Goal: Communication & Community: Connect with others

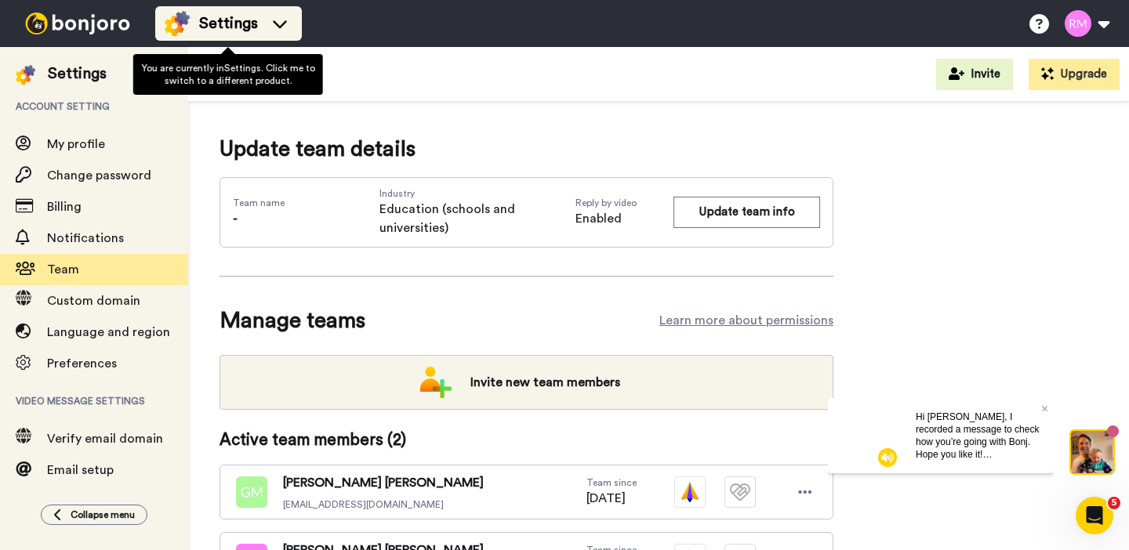
click at [230, 24] on span "Settings" at bounding box center [228, 24] width 59 height 22
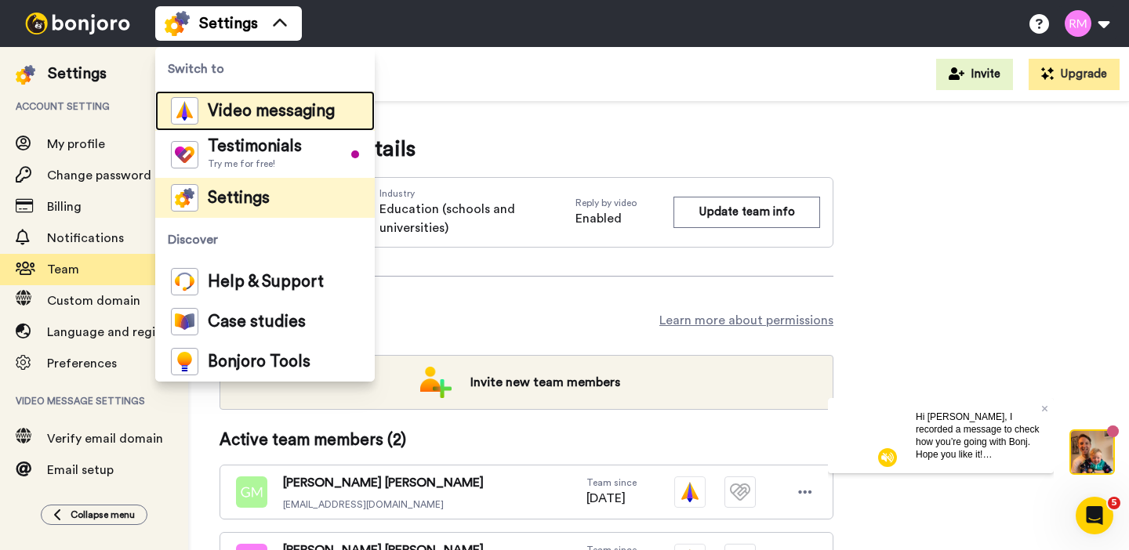
click at [264, 104] on span "Video messaging" at bounding box center [271, 112] width 127 height 16
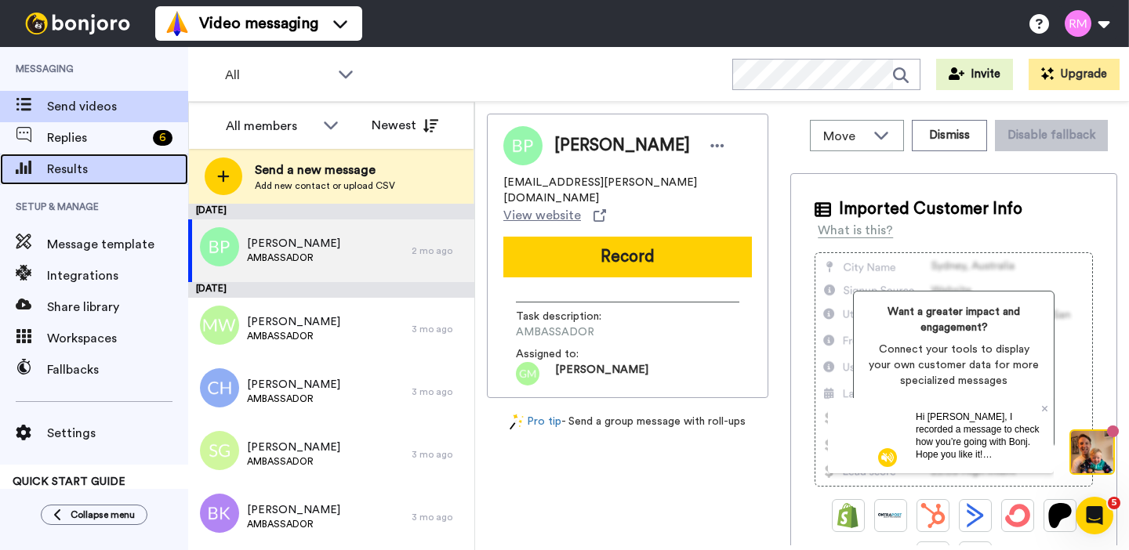
click at [98, 161] on span "Results" at bounding box center [117, 169] width 141 height 19
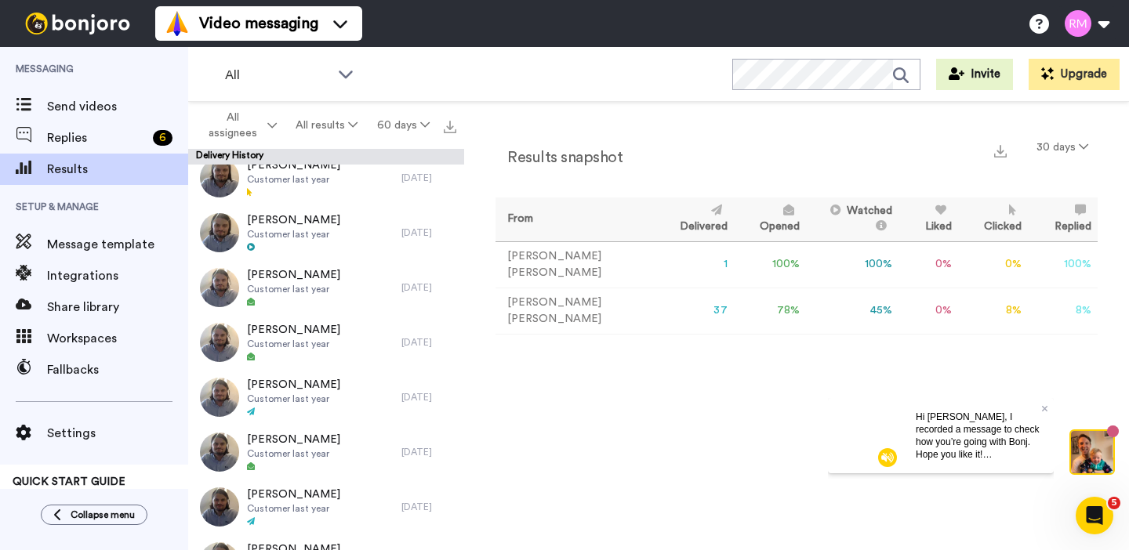
scroll to position [1691, 0]
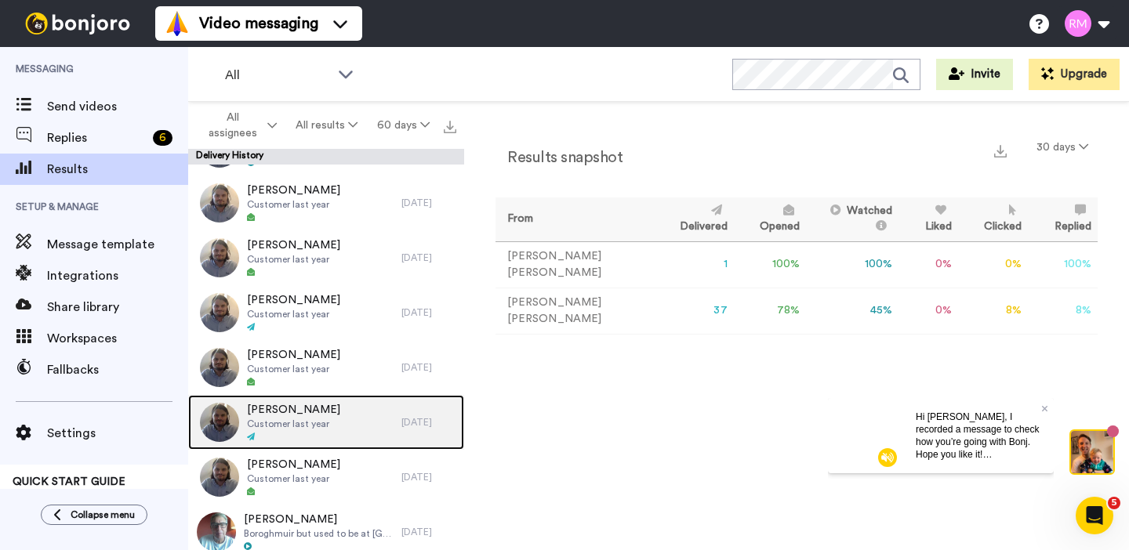
click at [331, 428] on div "Nicole Jones Customer last year" at bounding box center [294, 422] width 213 height 55
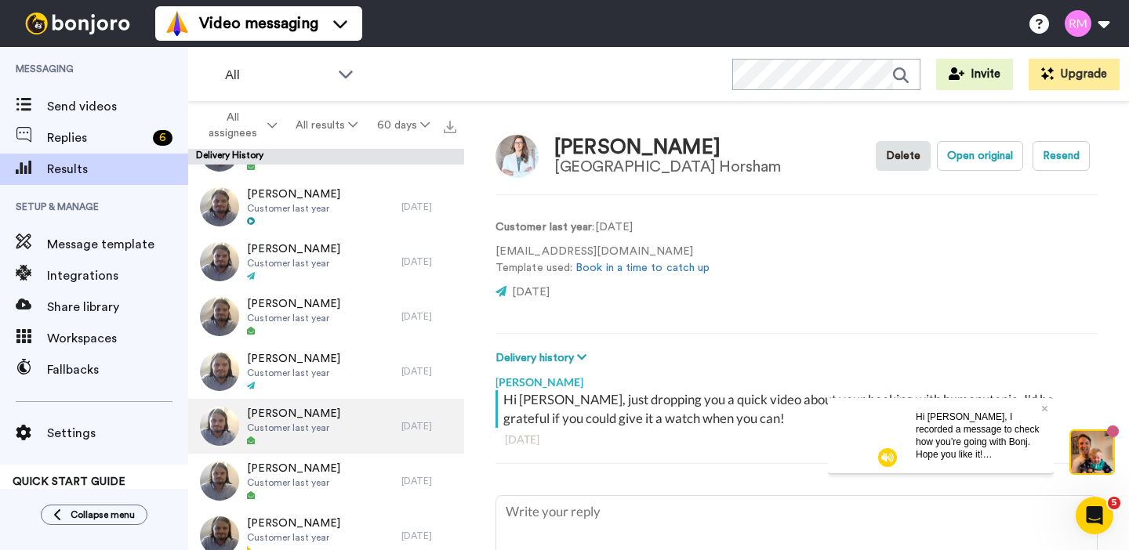
scroll to position [1303, 0]
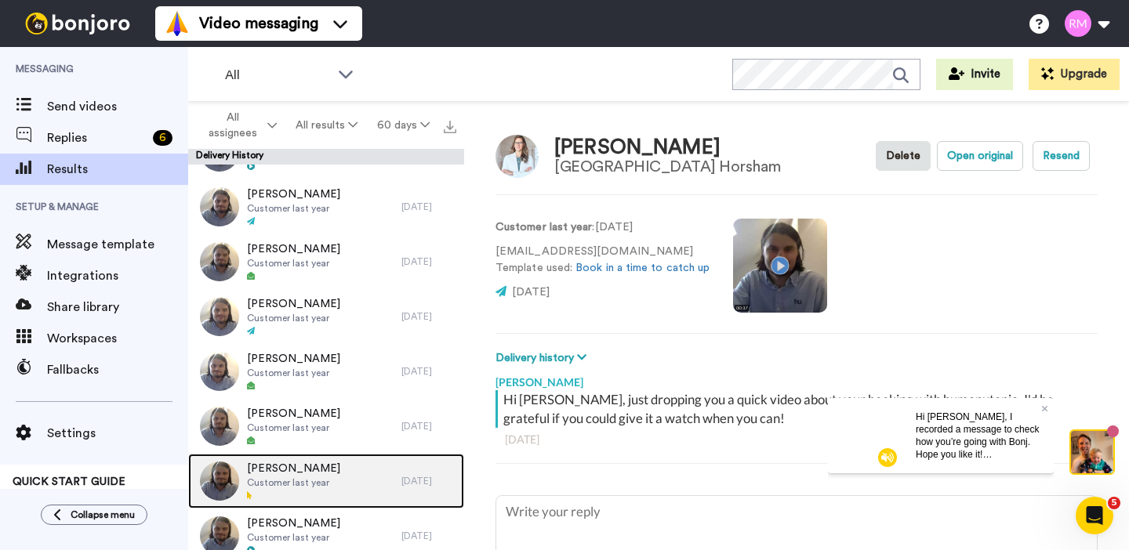
click at [329, 471] on div "Dan Haste Customer last year" at bounding box center [294, 481] width 213 height 55
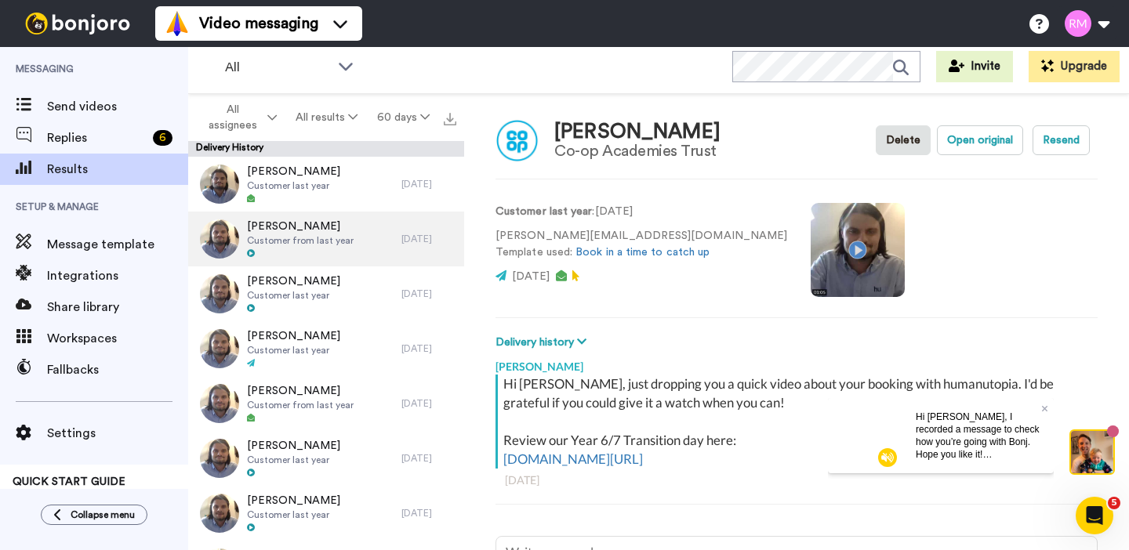
type textarea "x"
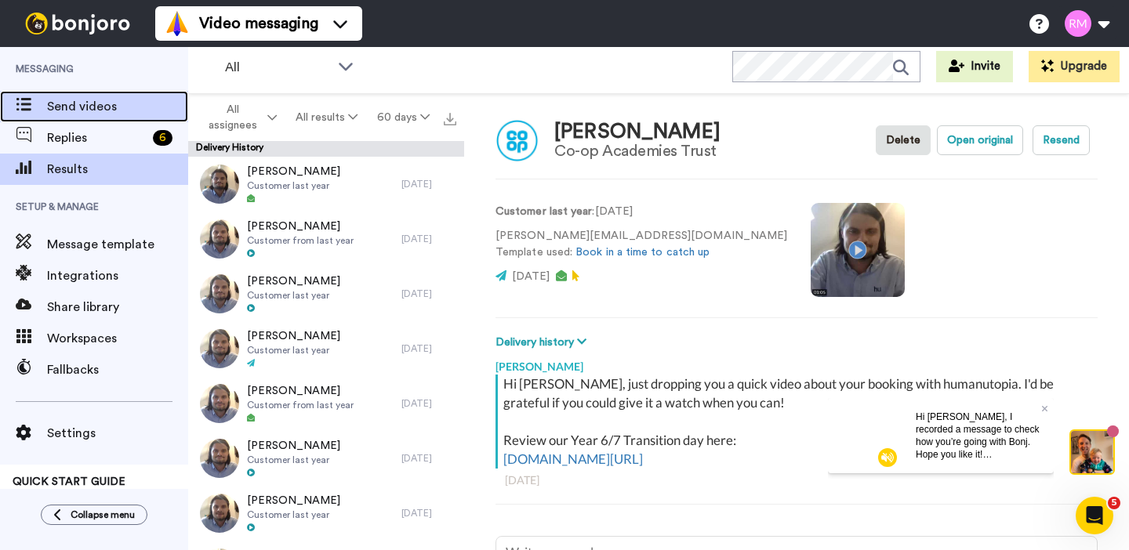
click at [99, 116] on div "Send videos" at bounding box center [94, 106] width 188 height 31
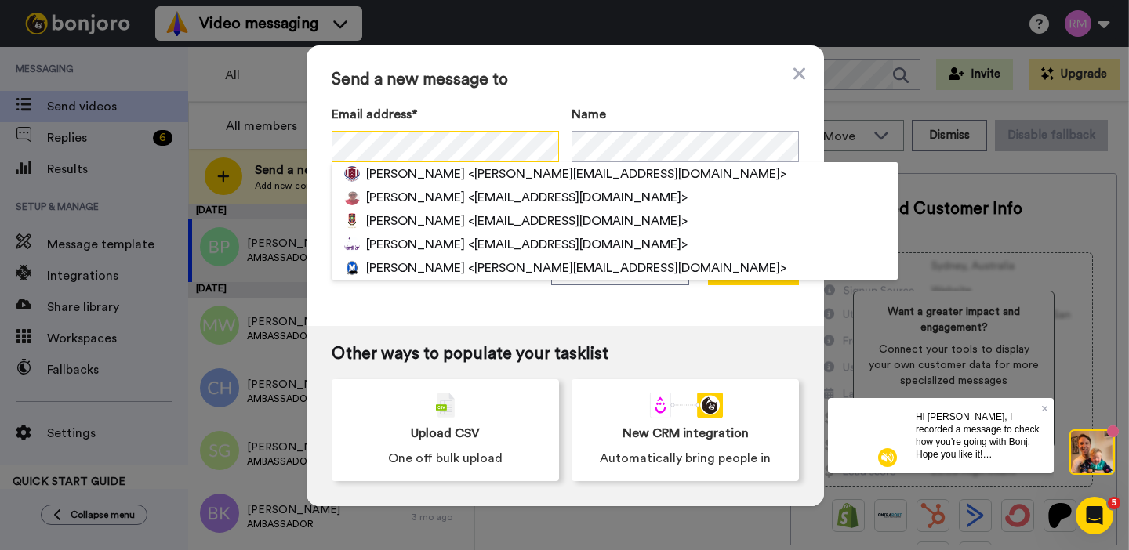
scroll to position [0, 63]
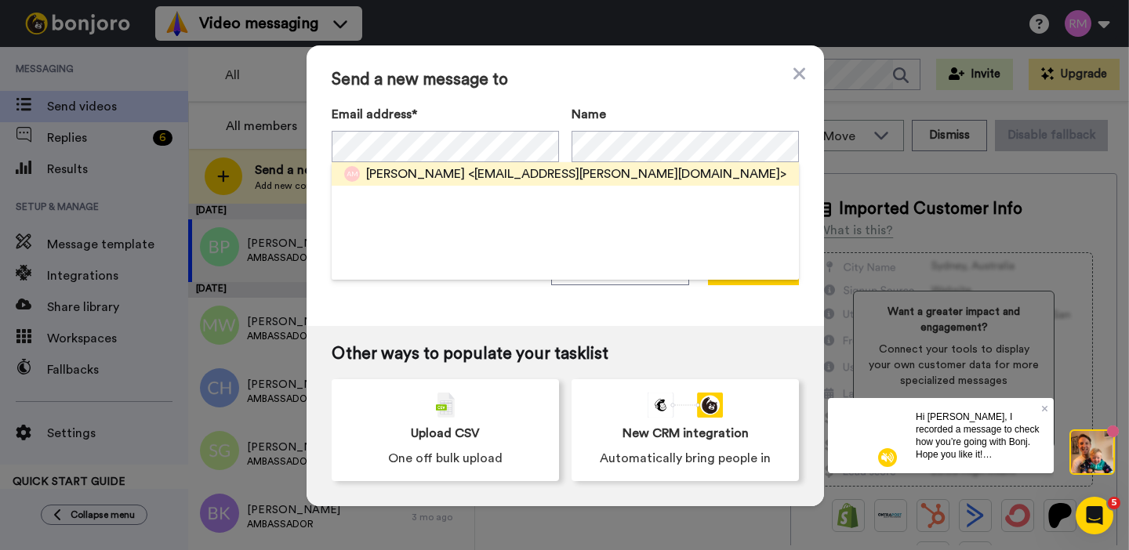
click at [507, 170] on span "<alasdair.McDougall@sheffieldparkacademy.org>" at bounding box center [627, 174] width 318 height 19
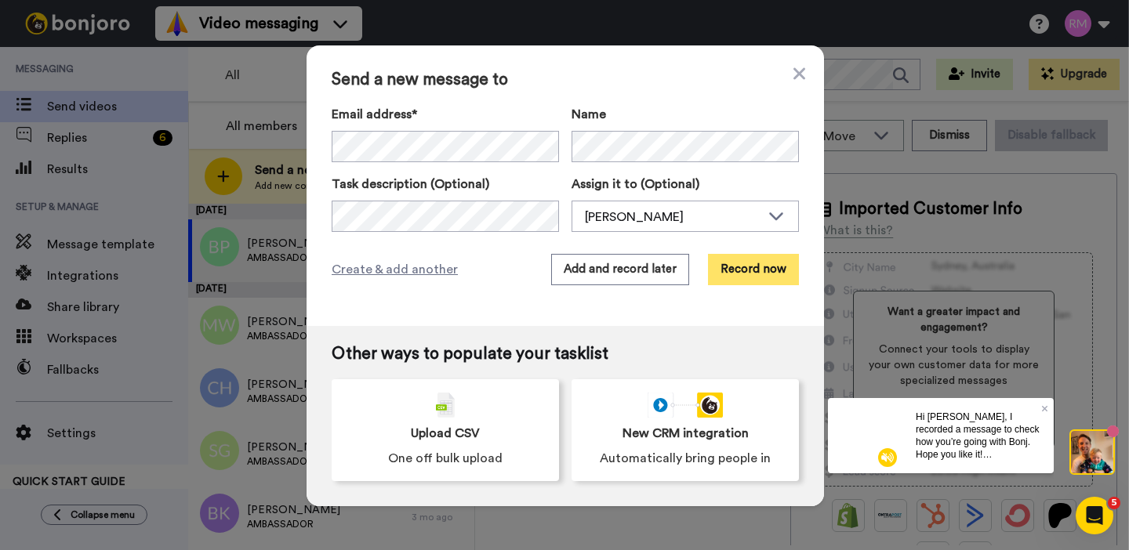
click at [757, 274] on button "Record now" at bounding box center [753, 269] width 91 height 31
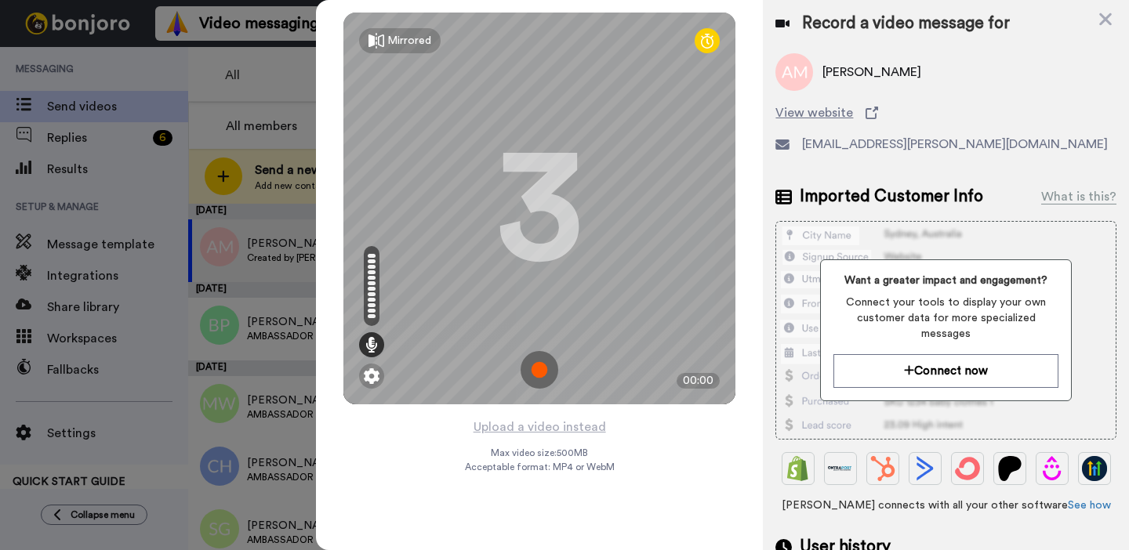
click at [543, 370] on img at bounding box center [540, 370] width 38 height 38
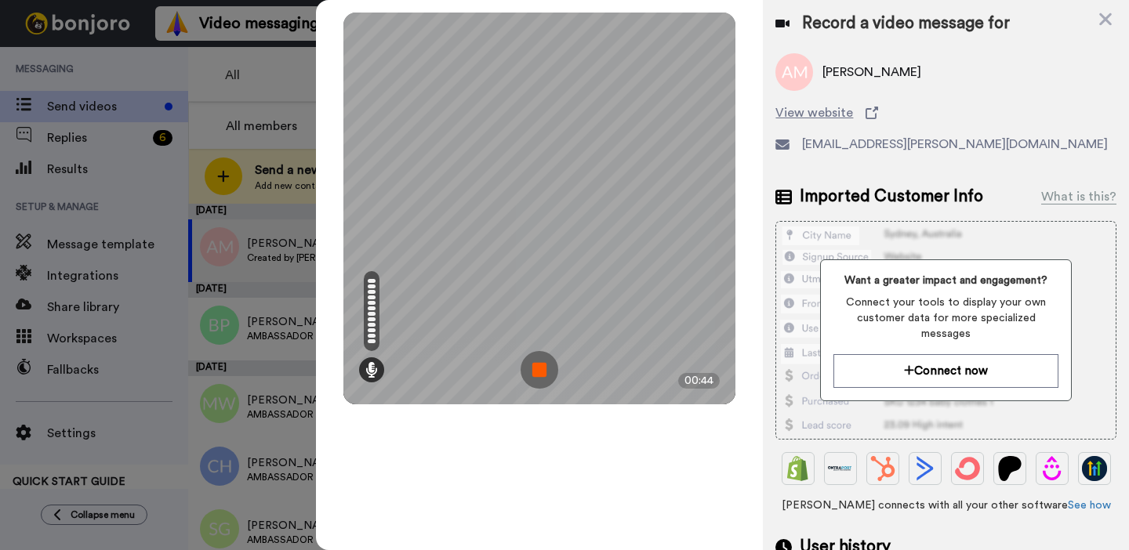
click at [543, 370] on img at bounding box center [540, 370] width 38 height 38
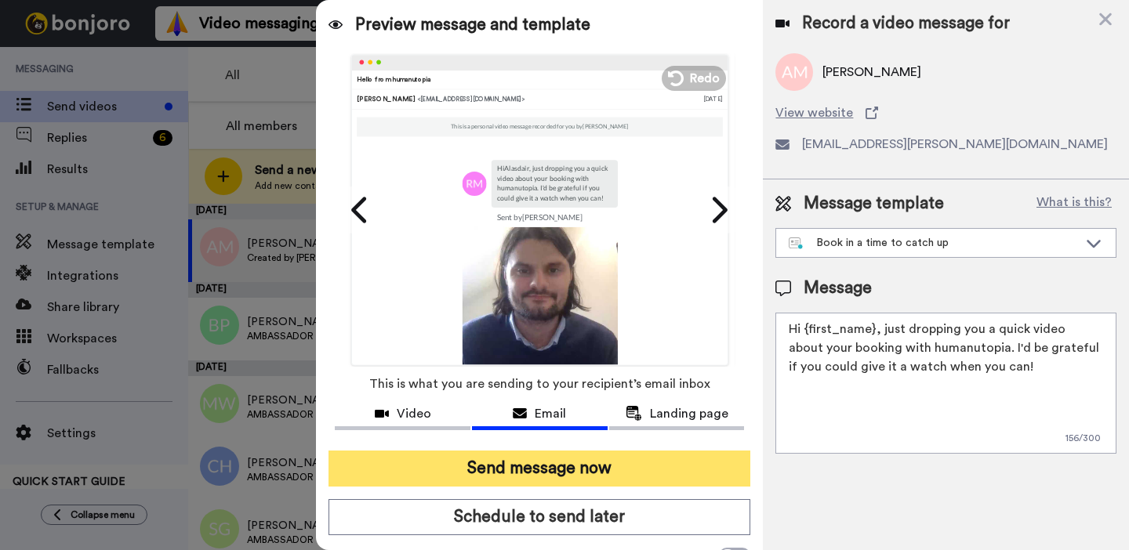
click at [593, 468] on button "Send message now" at bounding box center [540, 469] width 422 height 36
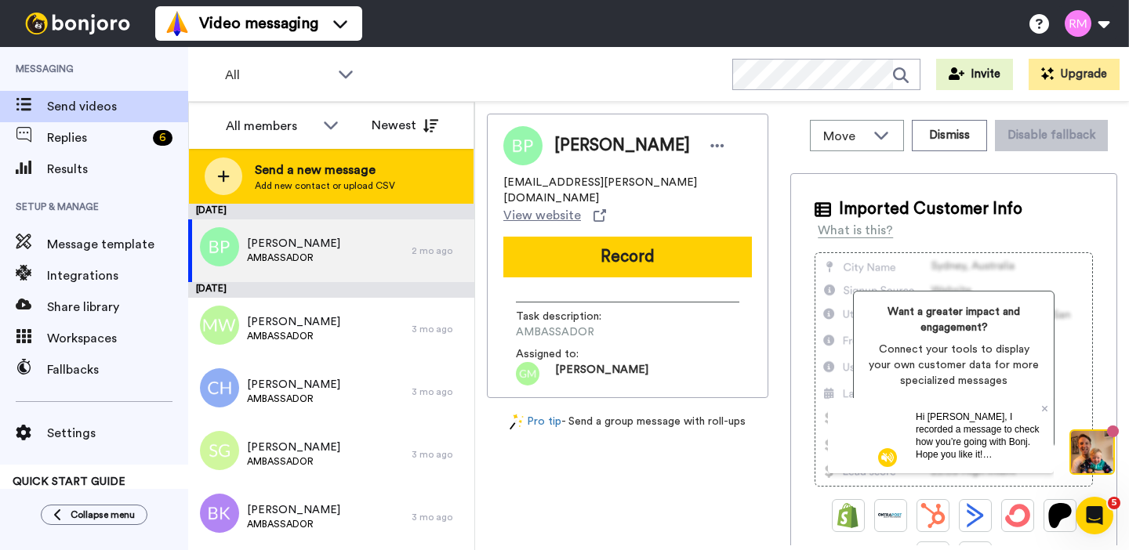
click at [293, 180] on span "Add new contact or upload CSV" at bounding box center [325, 186] width 140 height 13
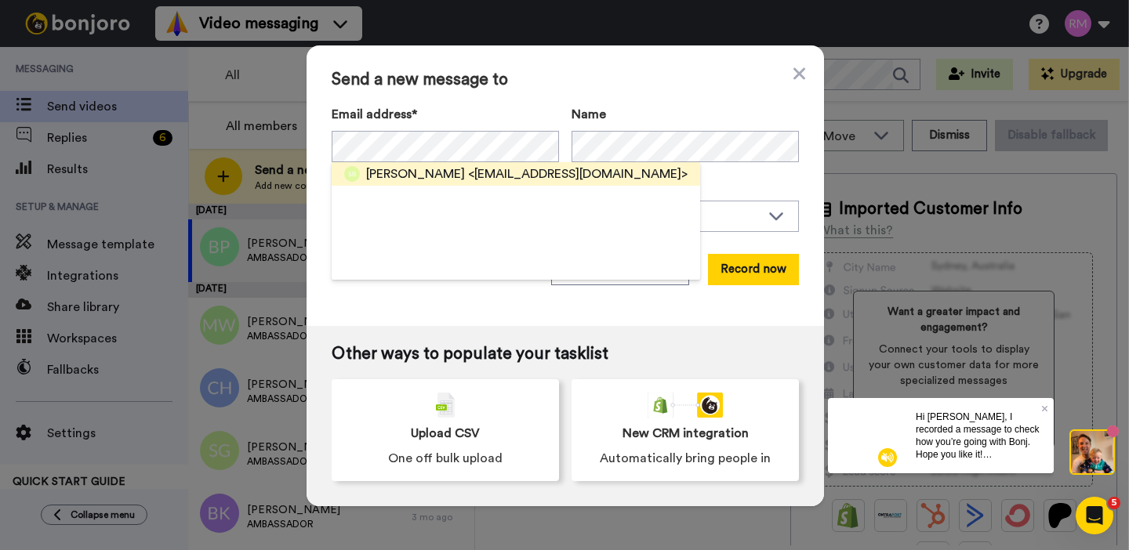
click at [465, 167] on span "[PERSON_NAME]" at bounding box center [415, 174] width 99 height 19
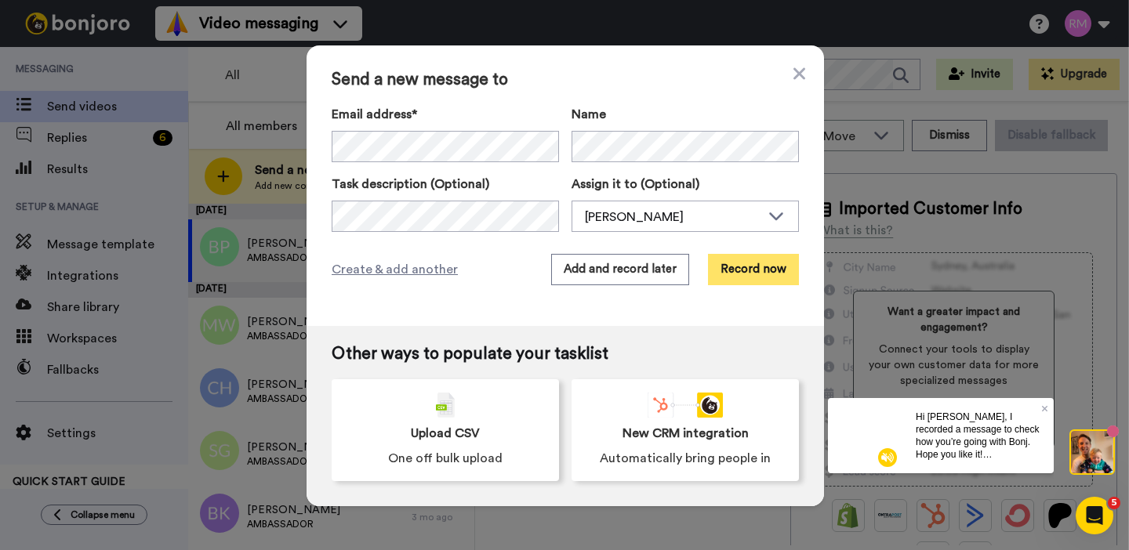
click at [747, 277] on button "Record now" at bounding box center [753, 269] width 91 height 31
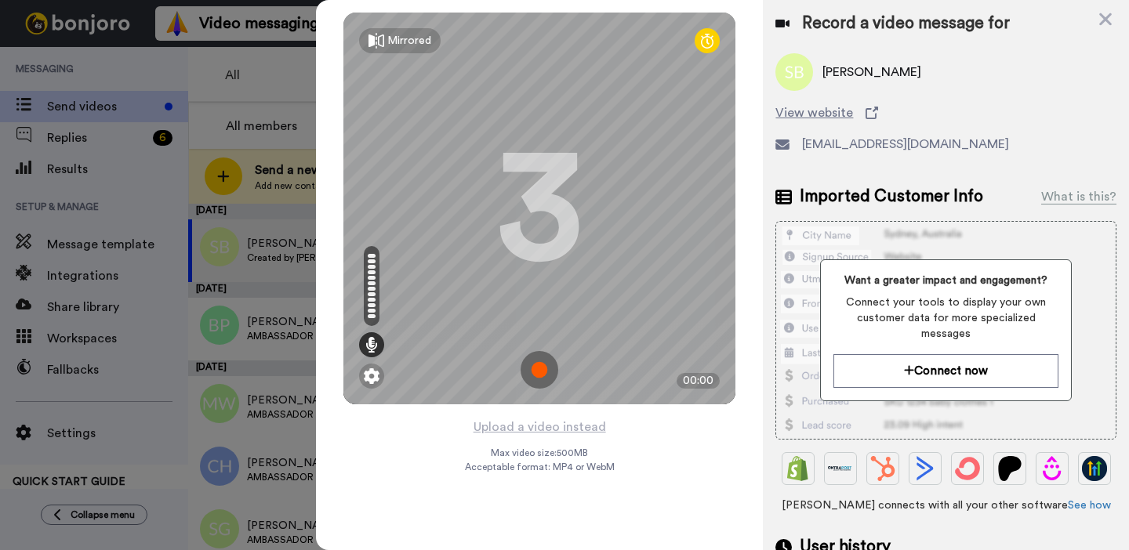
click at [549, 375] on img at bounding box center [540, 370] width 38 height 38
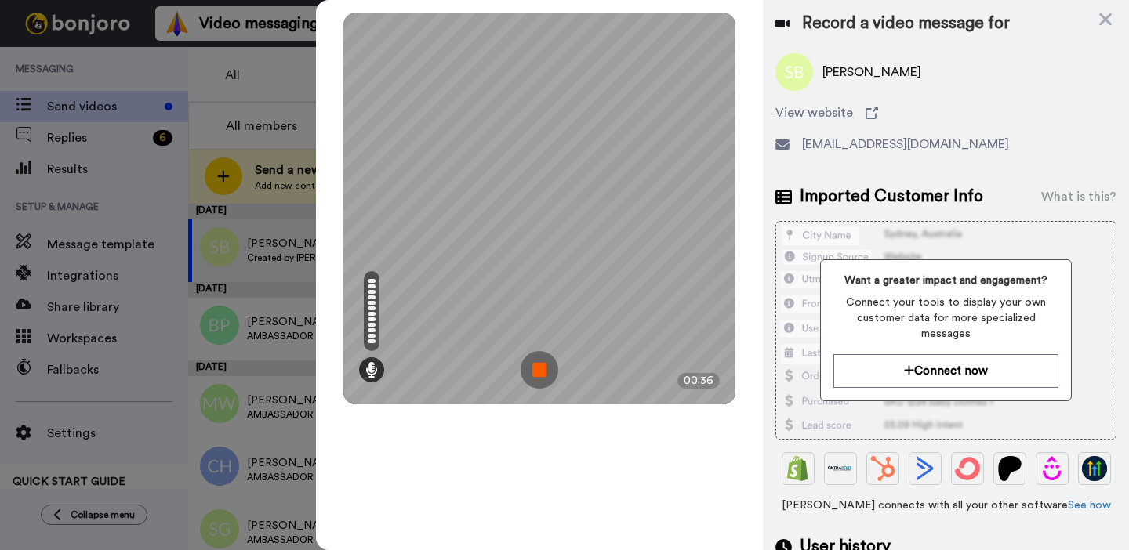
click at [540, 365] on img at bounding box center [540, 370] width 38 height 38
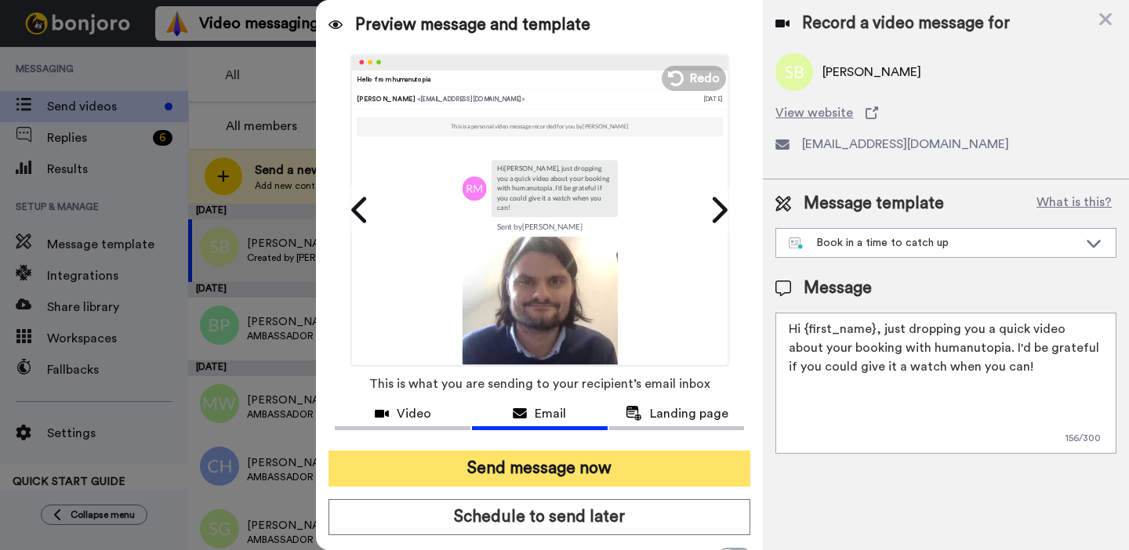
click at [573, 463] on button "Send message now" at bounding box center [540, 469] width 422 height 36
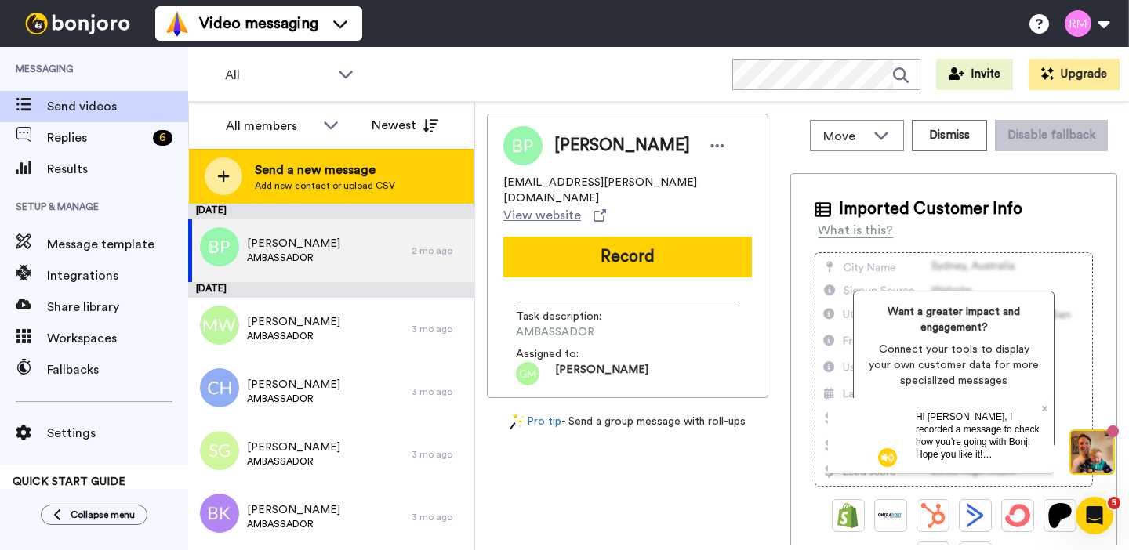
click at [324, 191] on span "Add new contact or upload CSV" at bounding box center [325, 186] width 140 height 13
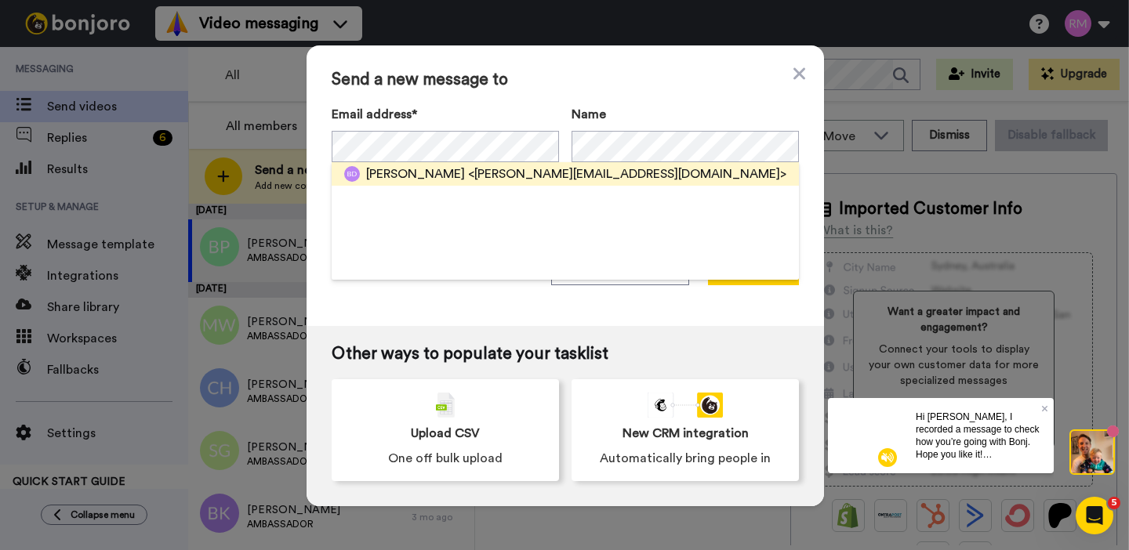
click at [468, 172] on span "<b.duke@sjb.surrey.sch.uk>" at bounding box center [627, 174] width 318 height 19
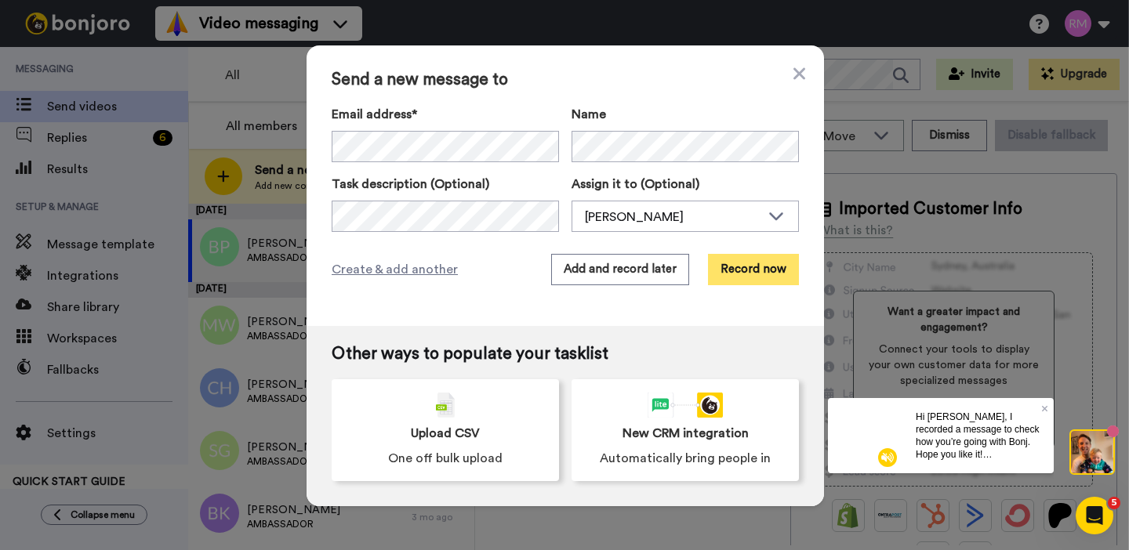
click at [791, 270] on button "Record now" at bounding box center [753, 269] width 91 height 31
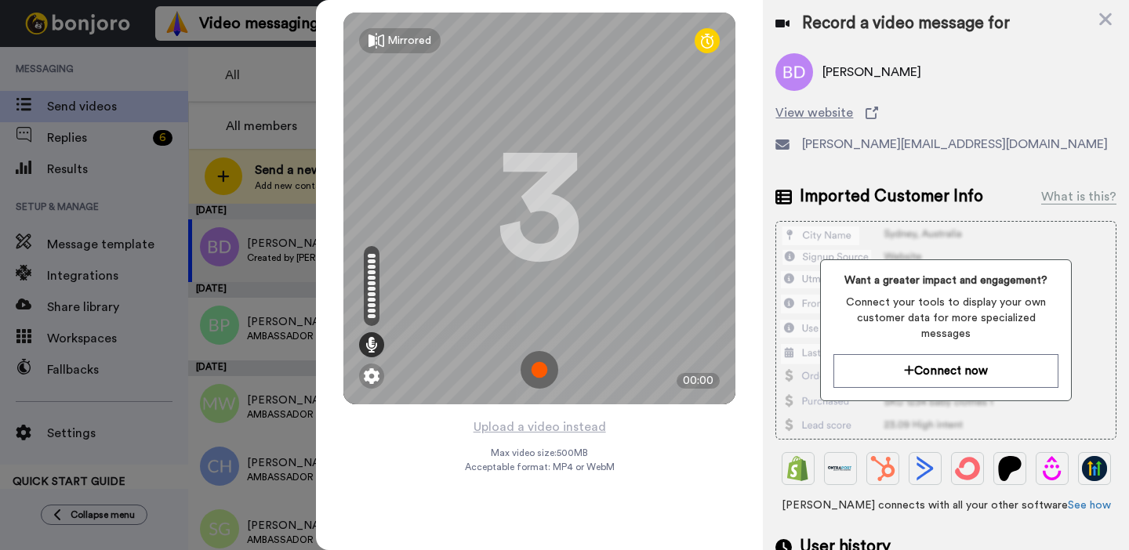
click at [543, 370] on img at bounding box center [540, 370] width 38 height 38
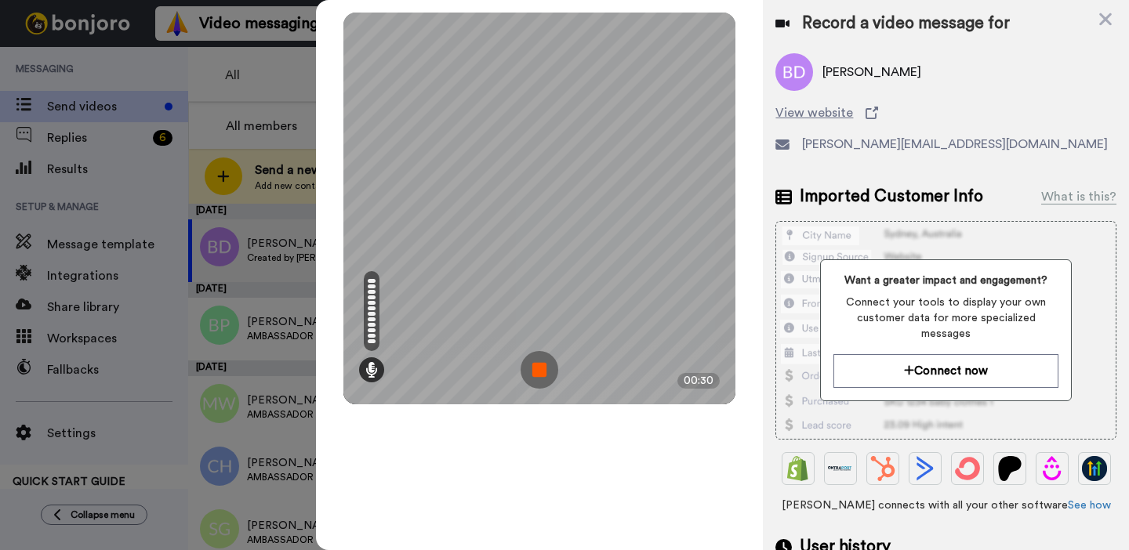
click at [543, 370] on img at bounding box center [540, 370] width 38 height 38
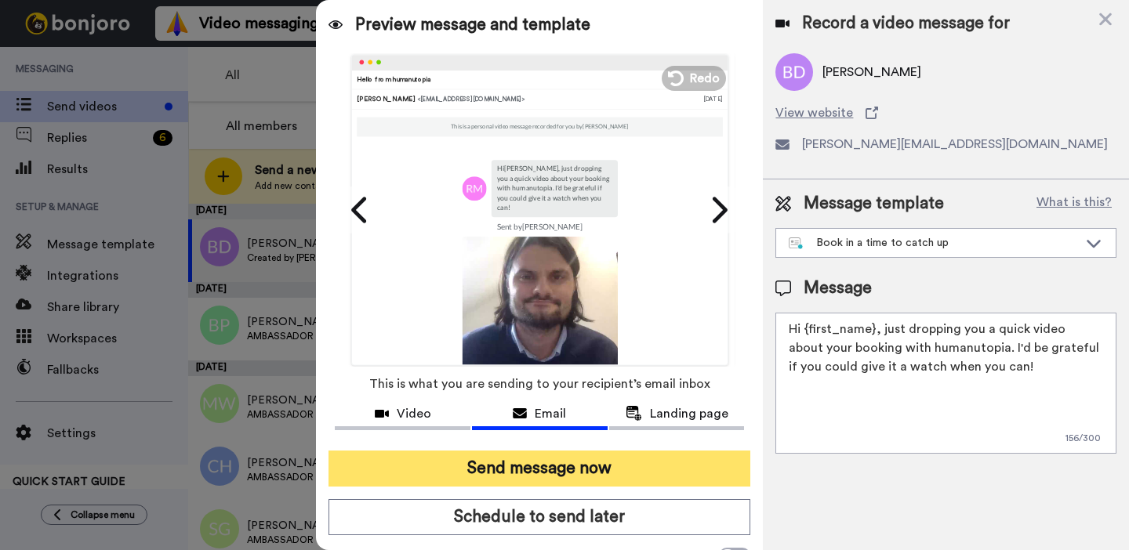
click at [540, 471] on button "Send message now" at bounding box center [540, 469] width 422 height 36
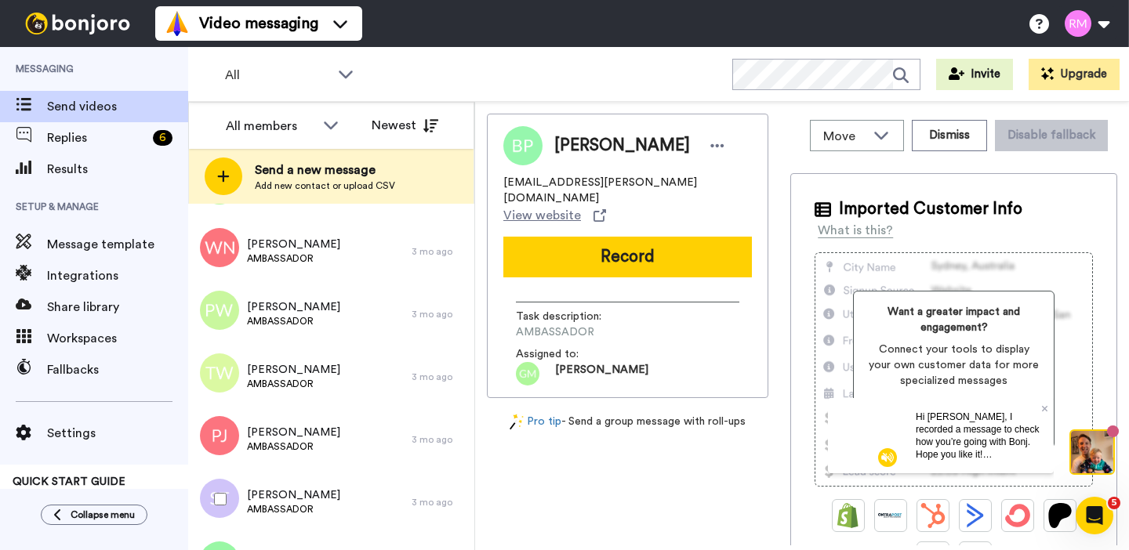
scroll to position [619, 0]
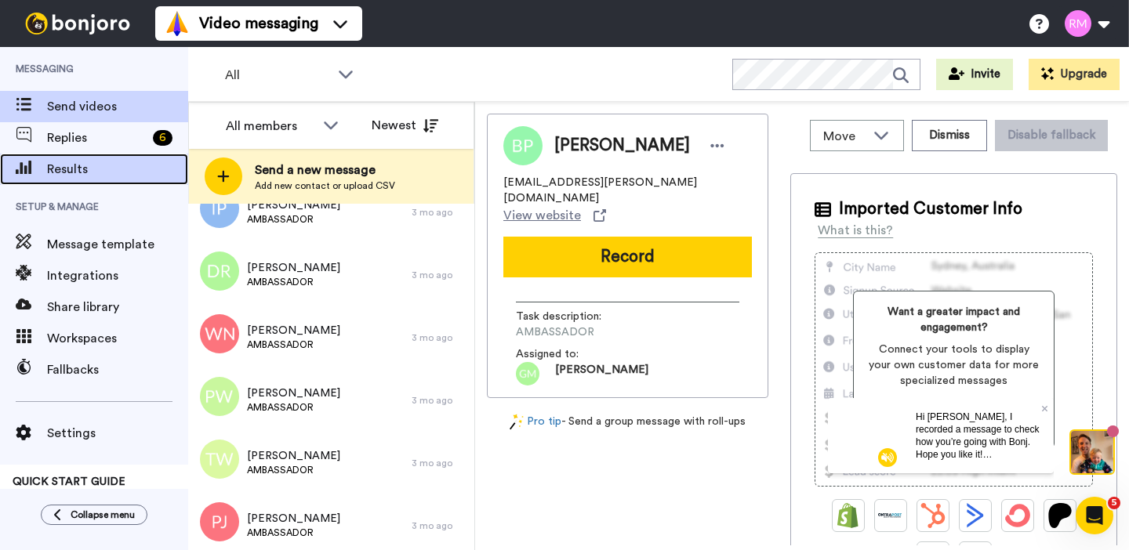
click at [80, 173] on span "Results" at bounding box center [117, 169] width 141 height 19
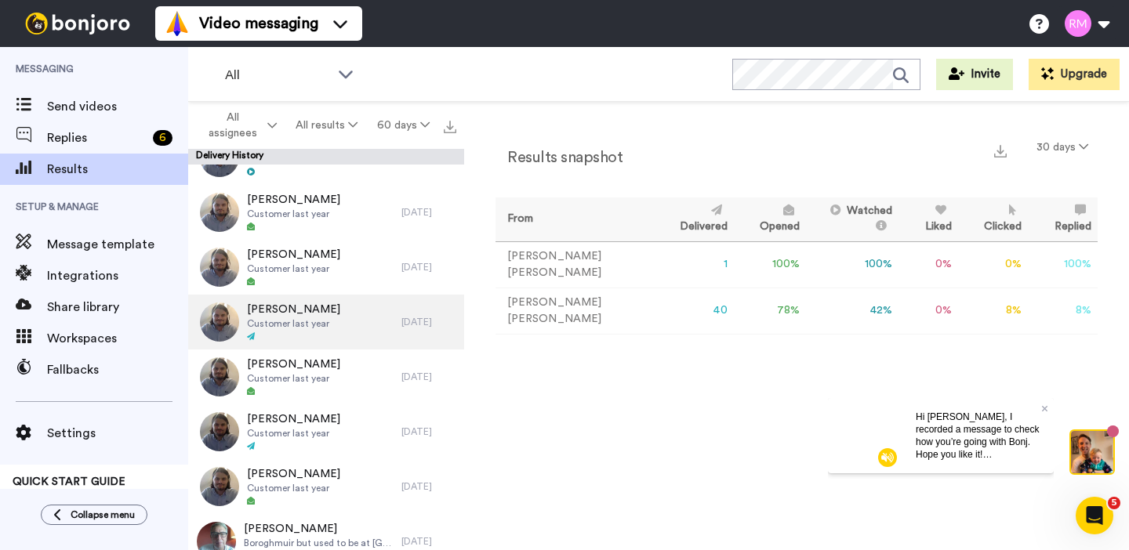
scroll to position [1855, 0]
